Goal: Register for event/course

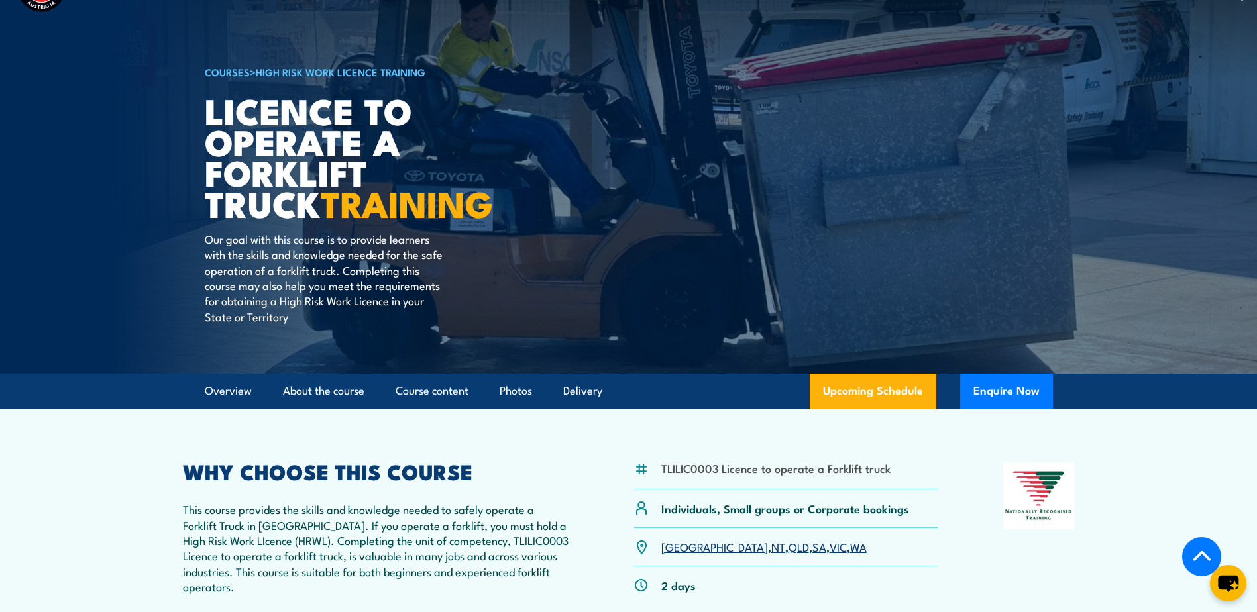
scroll to position [265, 0]
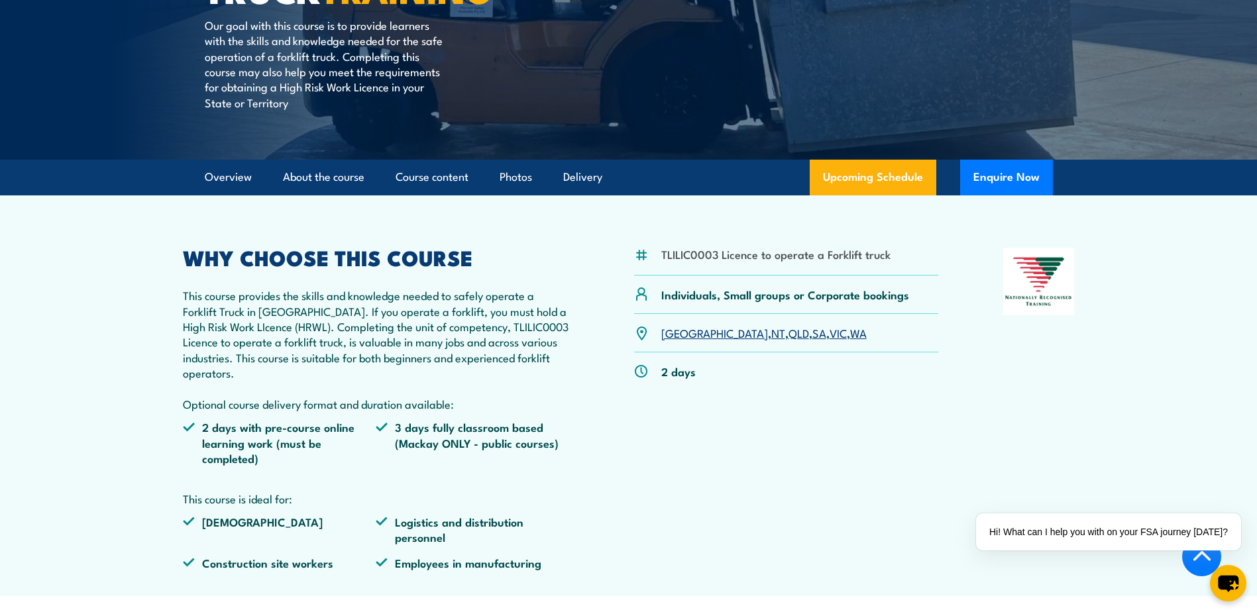
click at [672, 337] on link "[GEOGRAPHIC_DATA]" at bounding box center [714, 333] width 107 height 16
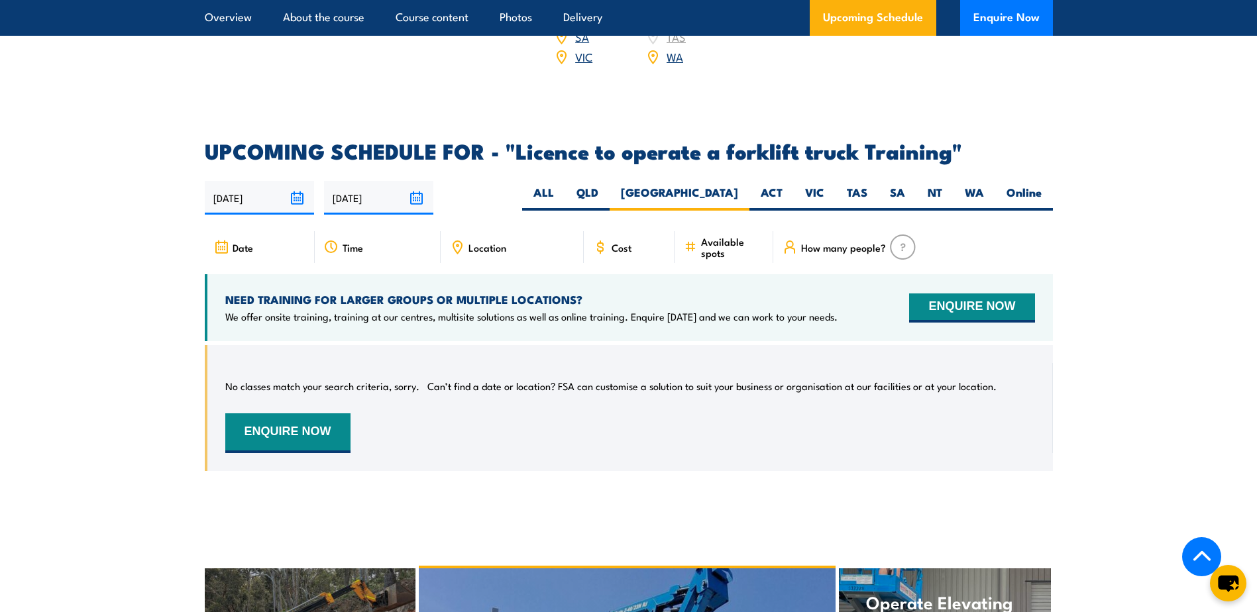
scroll to position [2085, 0]
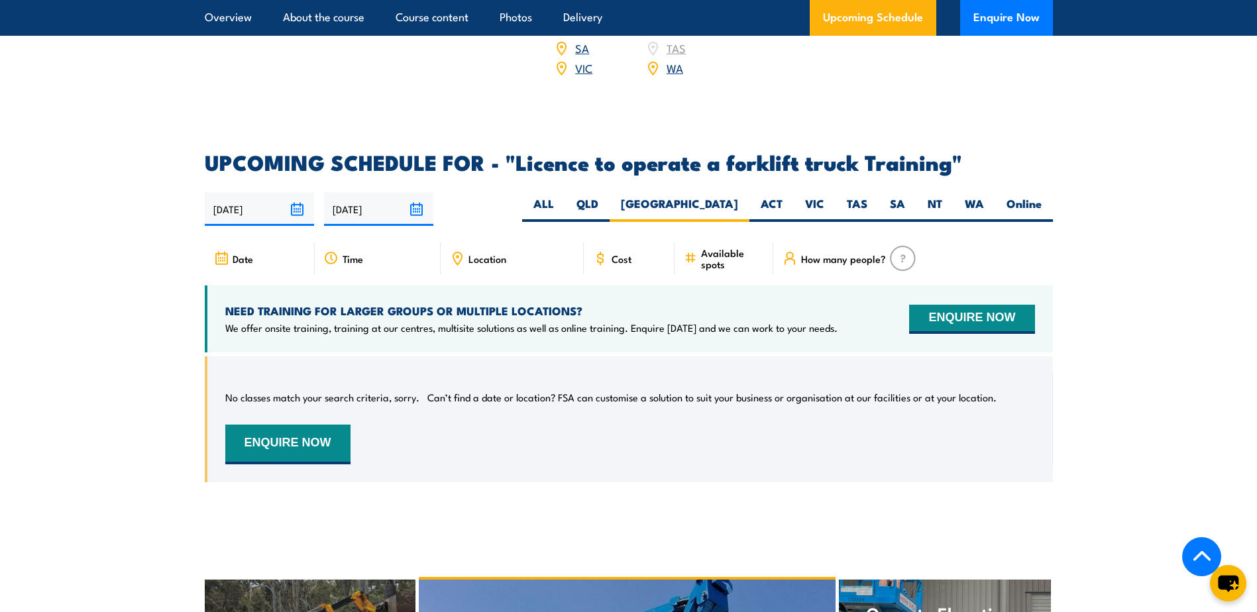
click at [478, 253] on span "Location" at bounding box center [487, 258] width 38 height 11
click at [514, 242] on div "Location" at bounding box center [512, 258] width 143 height 32
click at [495, 253] on span "Location" at bounding box center [487, 258] width 38 height 11
click at [459, 251] on icon at bounding box center [457, 258] width 15 height 15
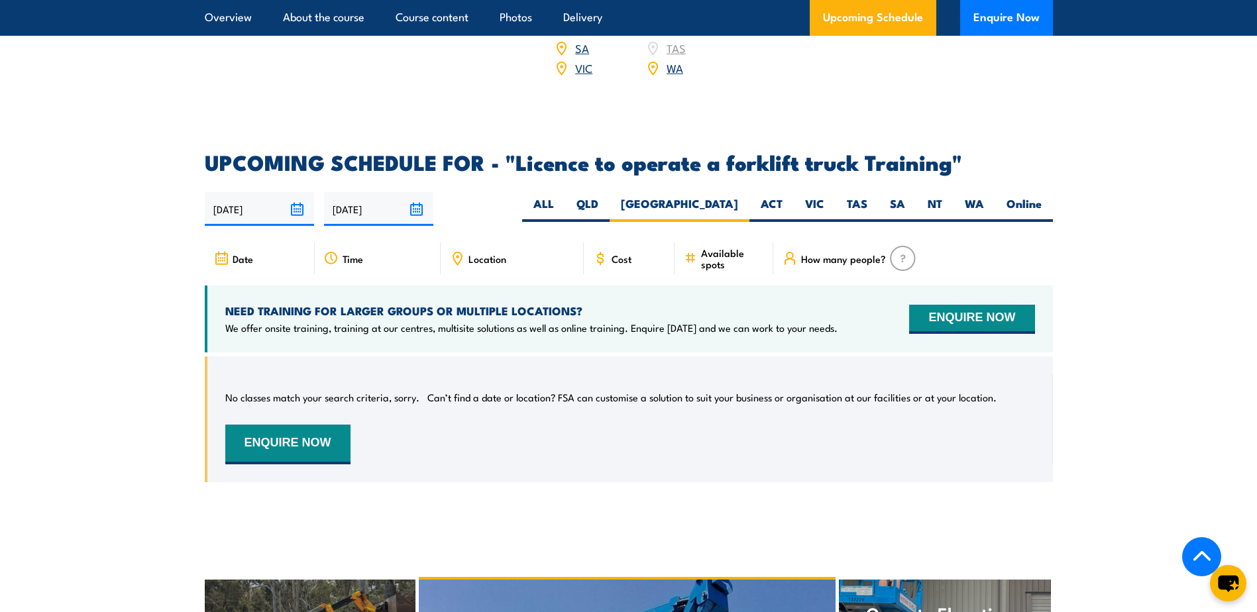
drag, startPoint x: 459, startPoint y: 235, endPoint x: 518, endPoint y: 290, distance: 80.6
click at [518, 303] on h4 "NEED TRAINING FOR LARGER GROUPS OR MULTIPLE LOCATIONS?" at bounding box center [531, 310] width 612 height 15
click at [488, 253] on span "Location" at bounding box center [487, 258] width 38 height 11
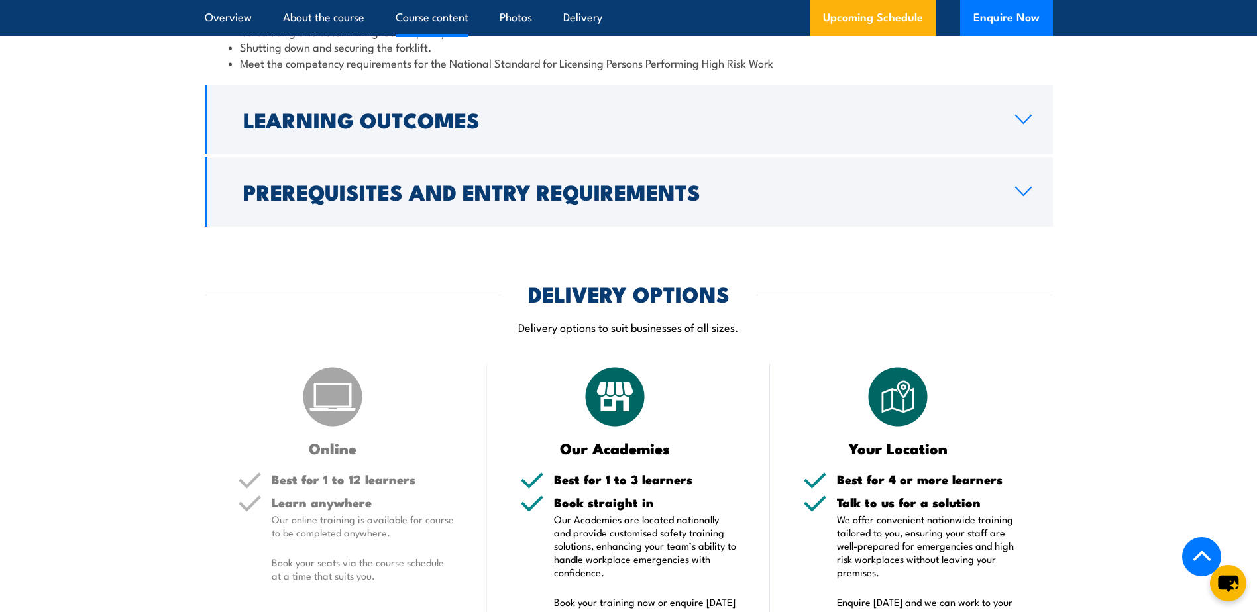
scroll to position [1422, 0]
